Goal: Complete application form

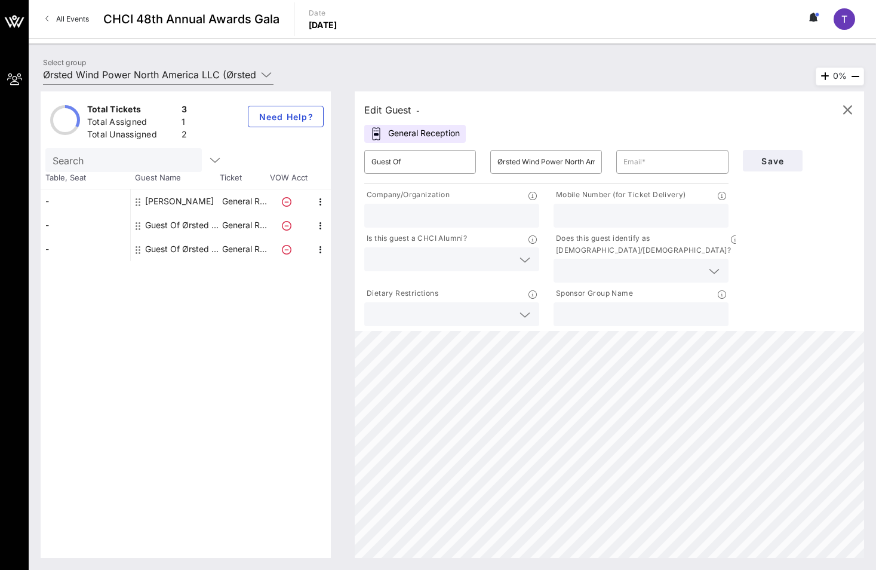
click at [181, 222] on div "Guest Of Ørsted Wind Power North America LLC" at bounding box center [182, 225] width 75 height 24
click at [395, 166] on input "Guest Of" at bounding box center [420, 161] width 97 height 19
type input "[PERSON_NAME]"
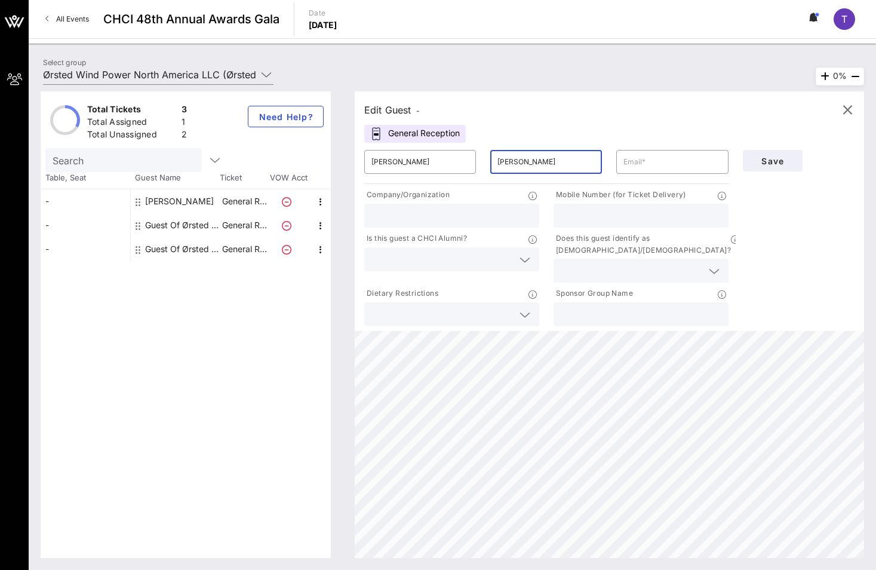
type input "[PERSON_NAME]"
paste input "[EMAIL_ADDRESS][DOMAIN_NAME]"
type input "[EMAIL_ADDRESS][DOMAIN_NAME]"
click at [425, 220] on input "text" at bounding box center [452, 216] width 161 height 16
click at [447, 219] on input "text" at bounding box center [452, 216] width 161 height 16
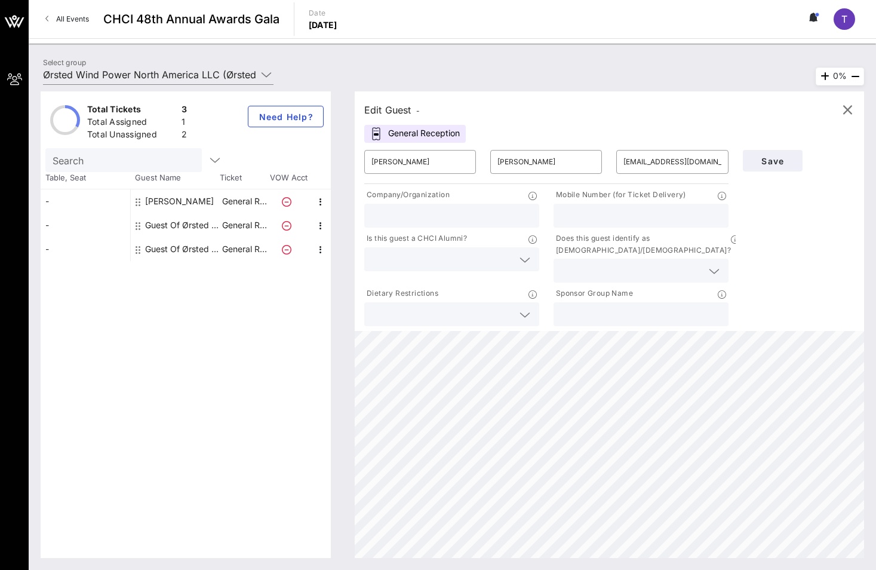
paste input "Ørsted"
type input "Ørsted"
paste input "[PHONE_NUMBER]"
click at [567, 213] on input "[PHONE_NUMBER]" at bounding box center [641, 216] width 161 height 16
type input "7733604251"
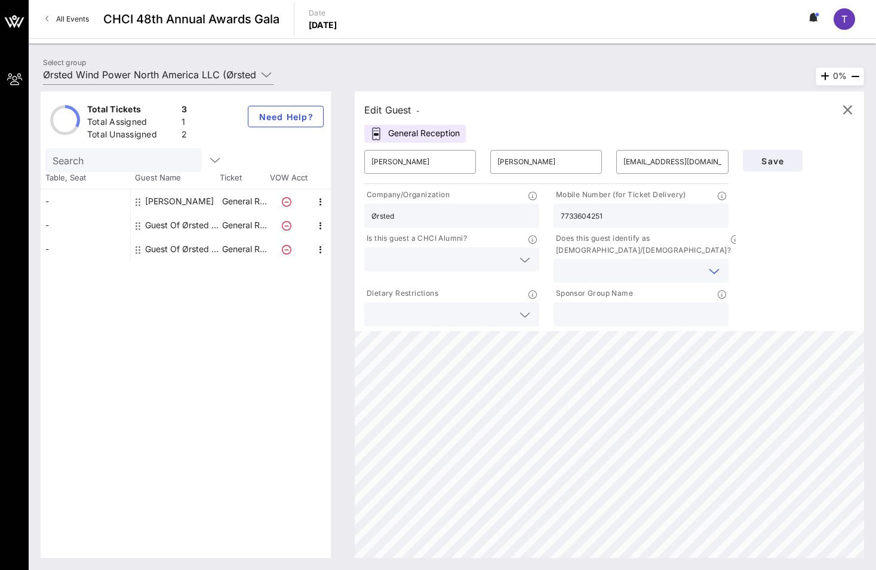
click at [600, 263] on input "text" at bounding box center [632, 271] width 142 height 16
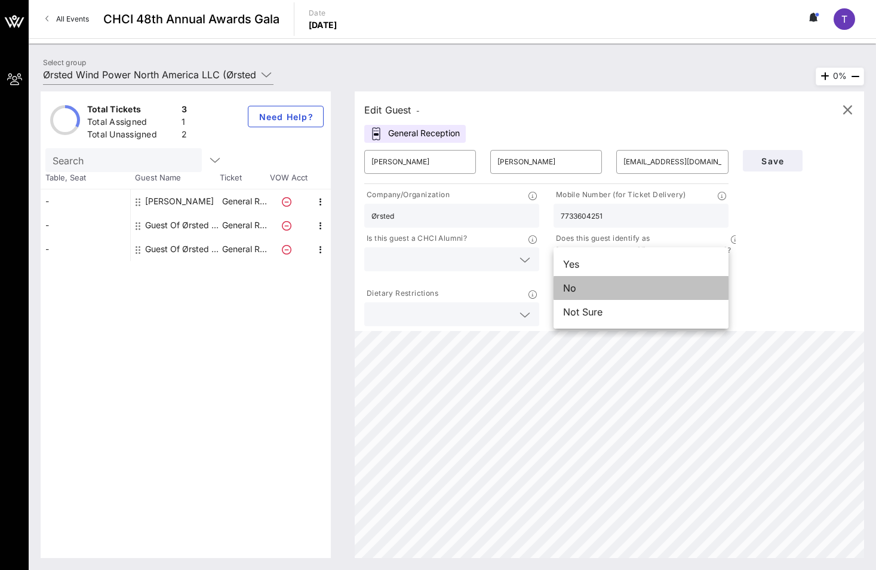
click at [634, 290] on div "No" at bounding box center [641, 288] width 175 height 24
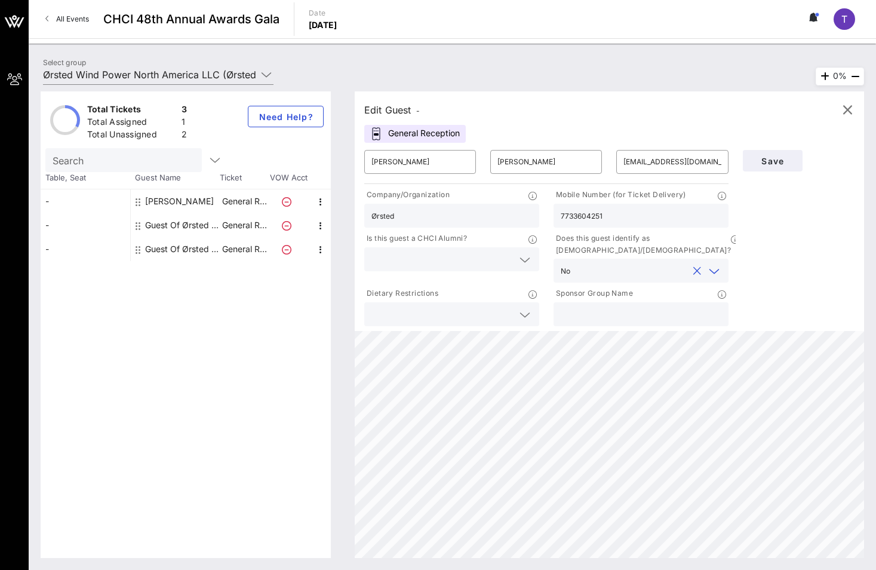
click at [678, 263] on input "text" at bounding box center [631, 271] width 113 height 16
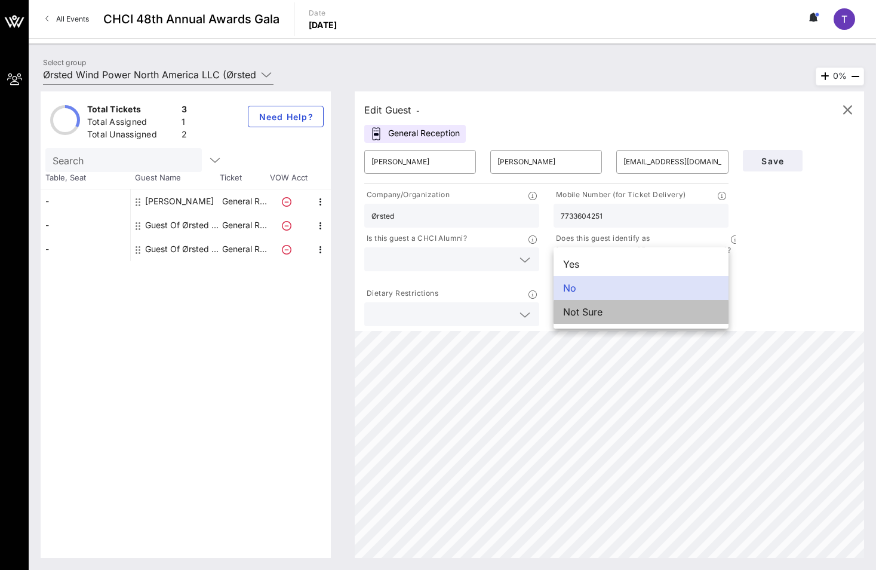
click at [653, 318] on div "Not Sure" at bounding box center [641, 312] width 175 height 24
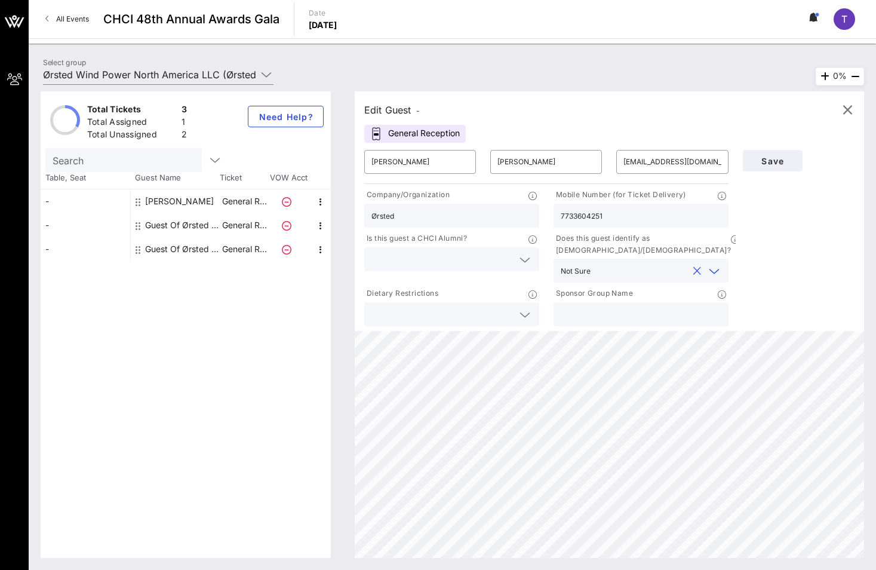
click at [487, 213] on input "Ørsted" at bounding box center [452, 216] width 161 height 16
click at [606, 306] on input "text" at bounding box center [641, 314] width 161 height 16
paste input "Ørsted"
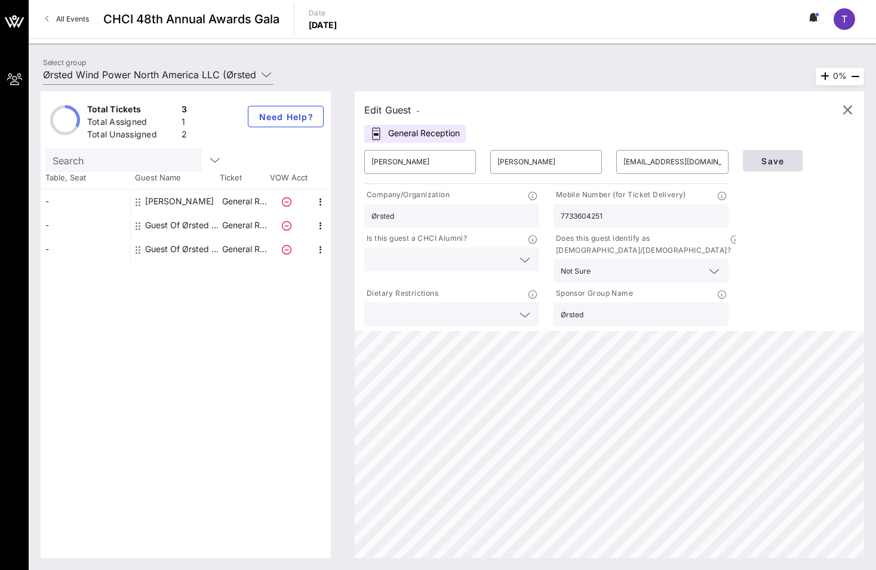
type input "Ørsted"
click at [782, 160] on span "Save" at bounding box center [773, 161] width 41 height 10
